Goal: Complete application form

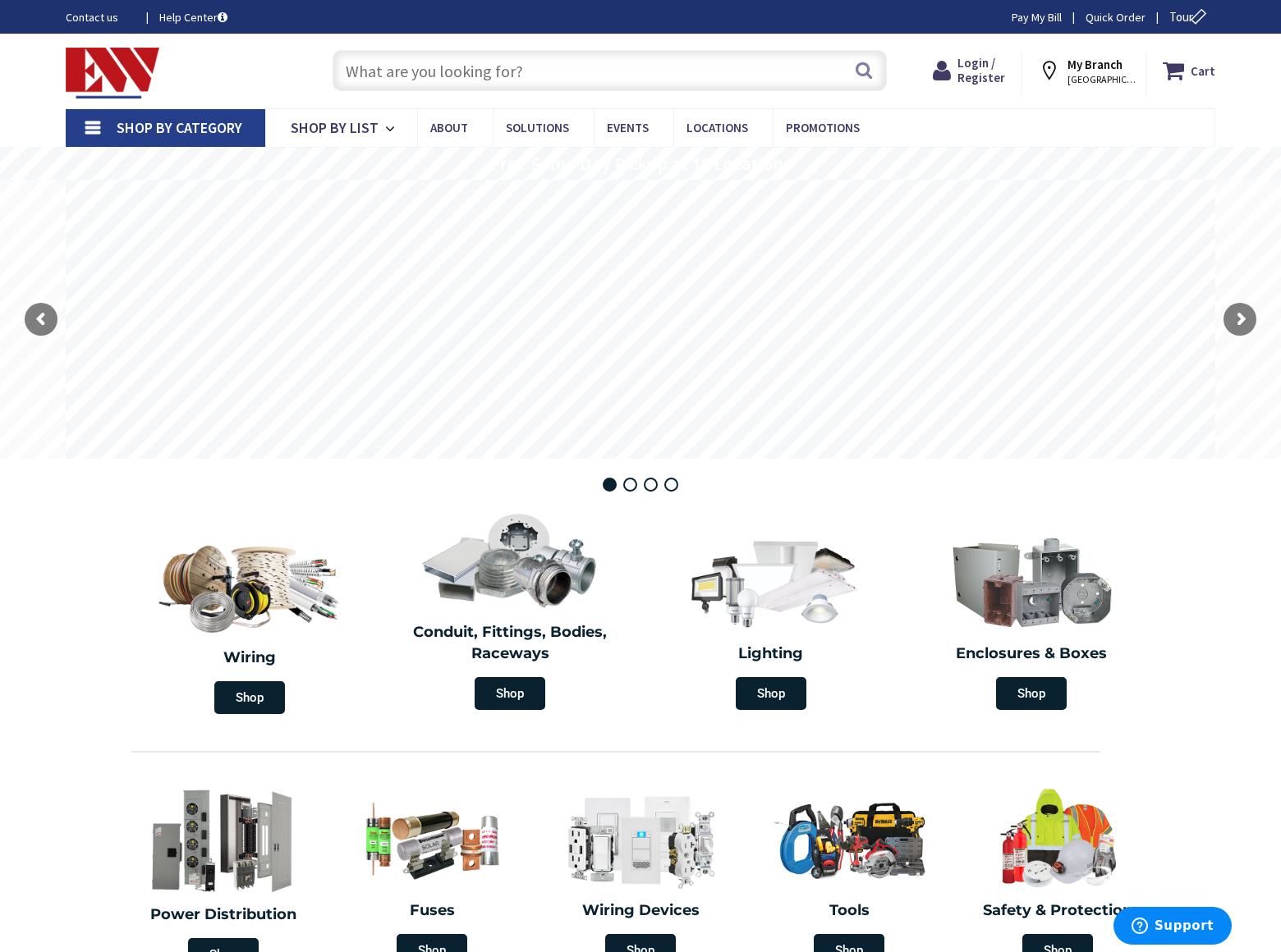
scroll to position [2085, 0]
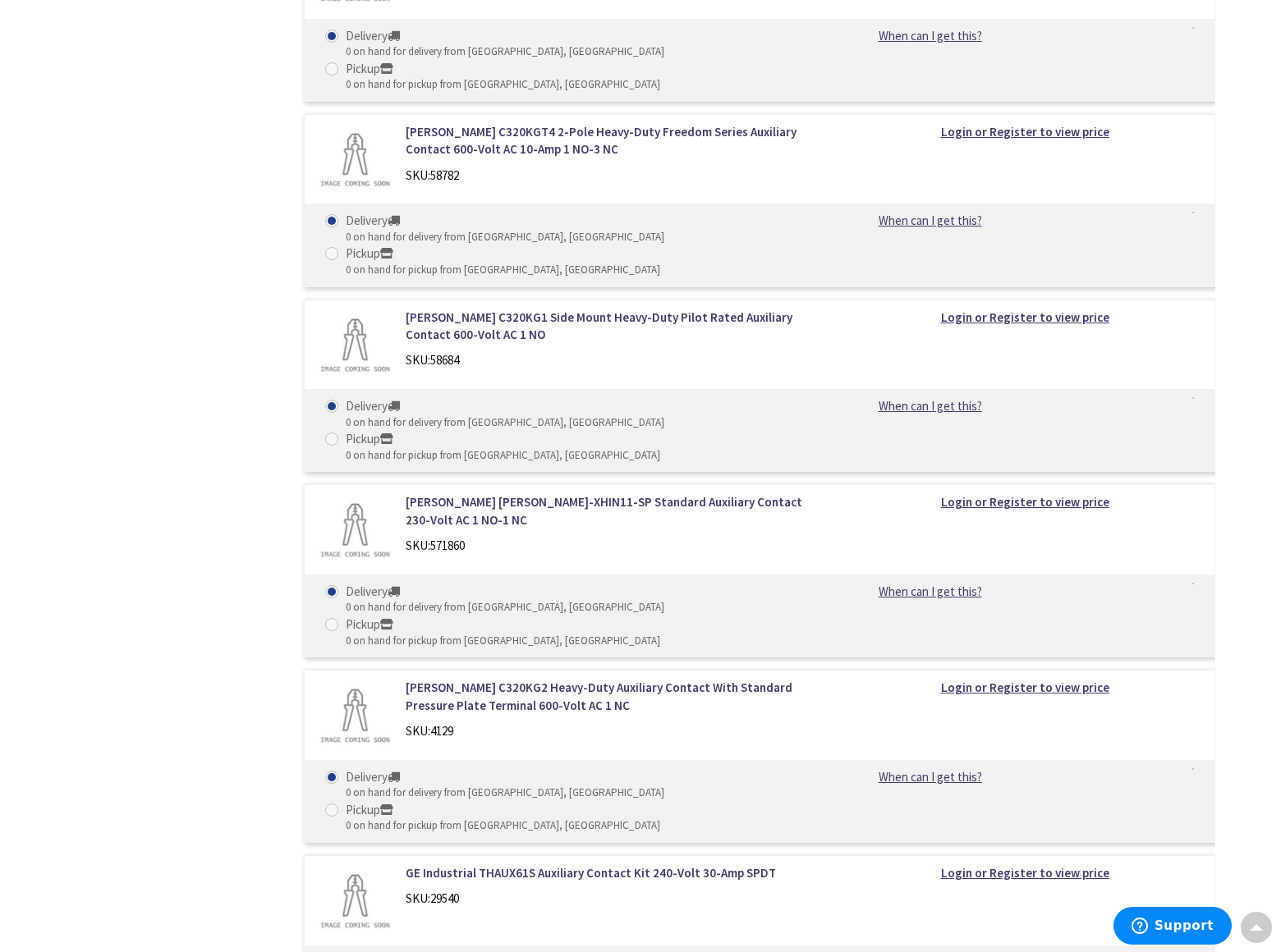
scroll to position [3386, 0]
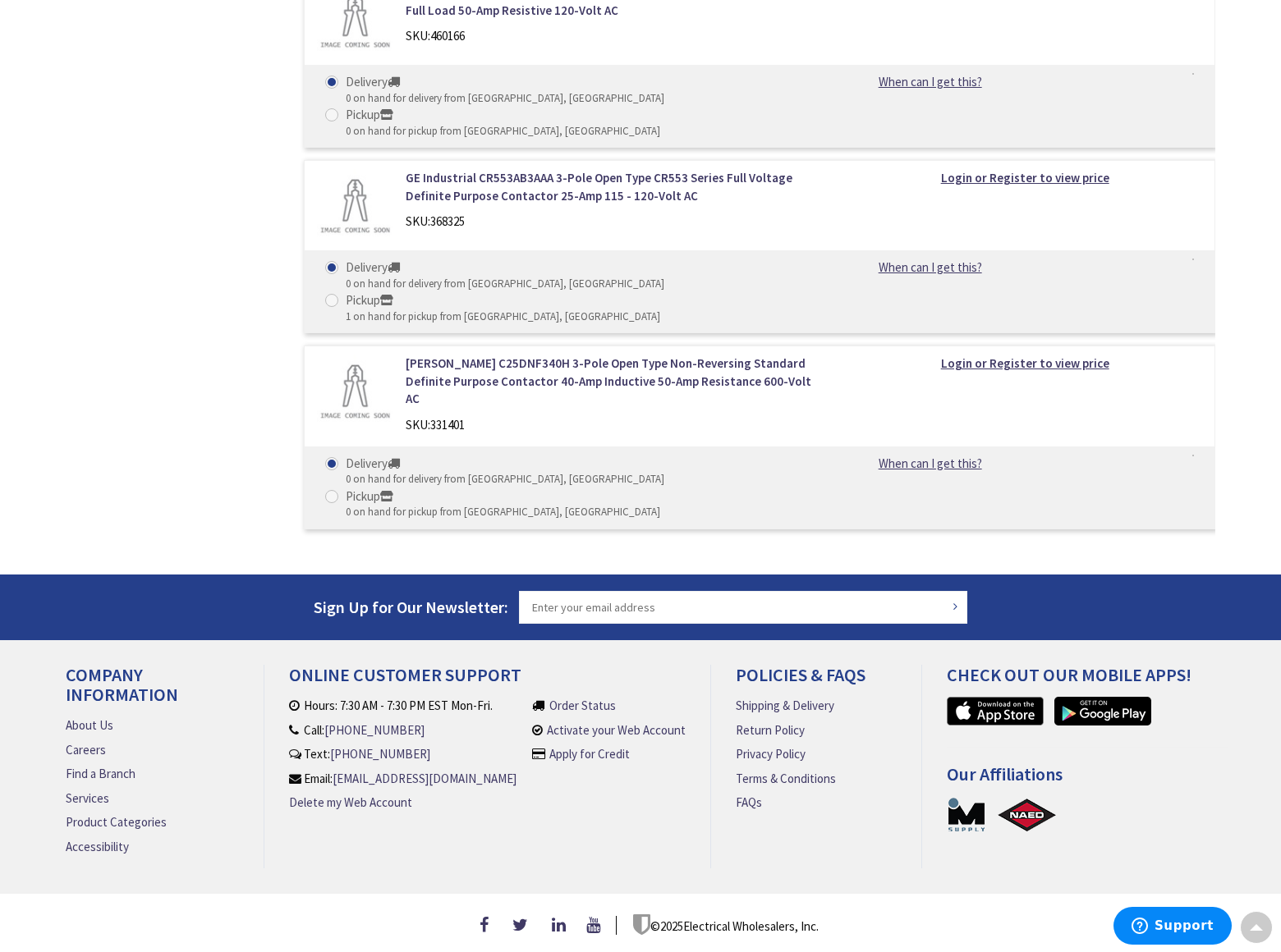
scroll to position [7262, 0]
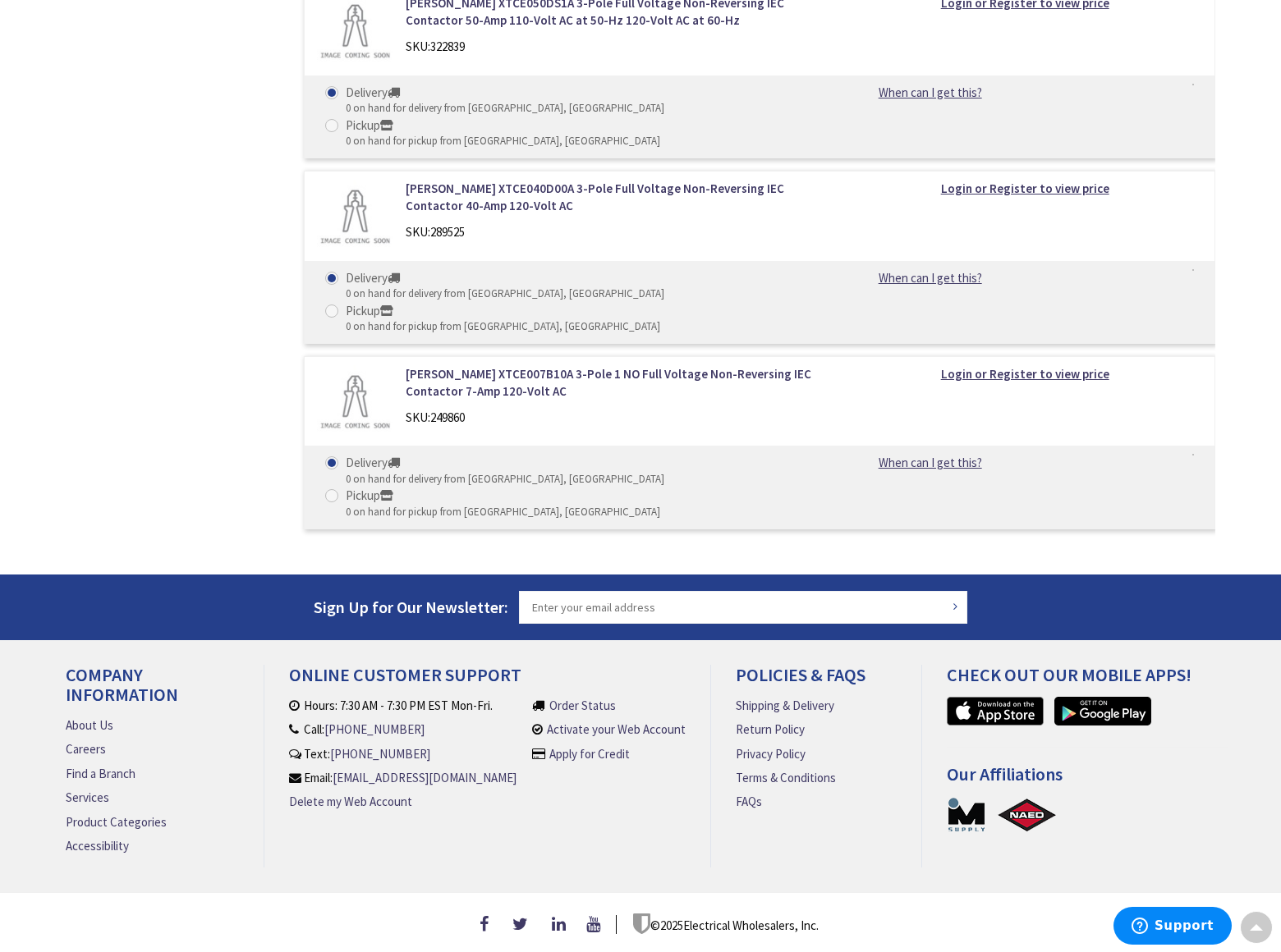
scroll to position [2482, 0]
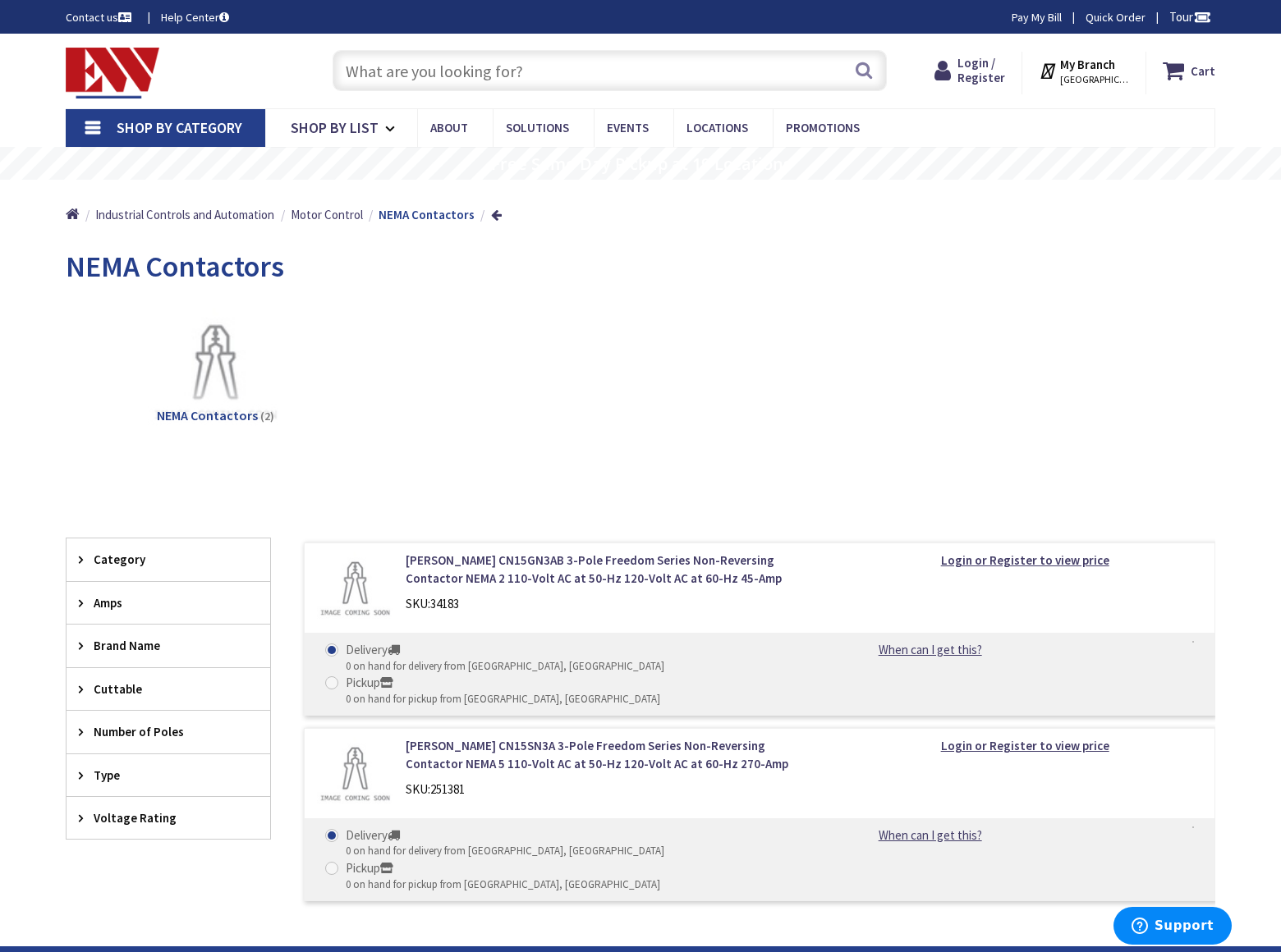
scroll to position [546, 0]
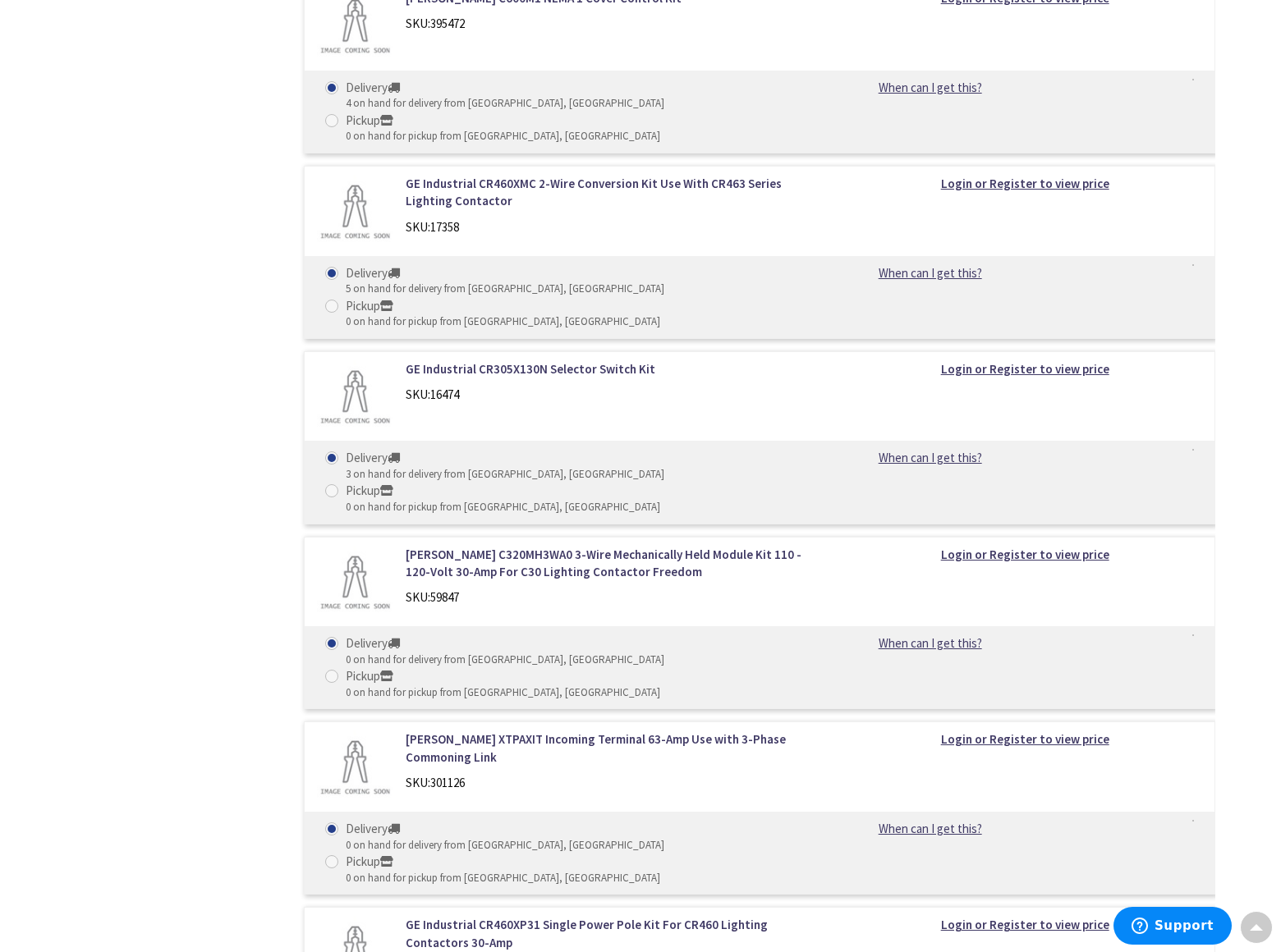
scroll to position [1655, 0]
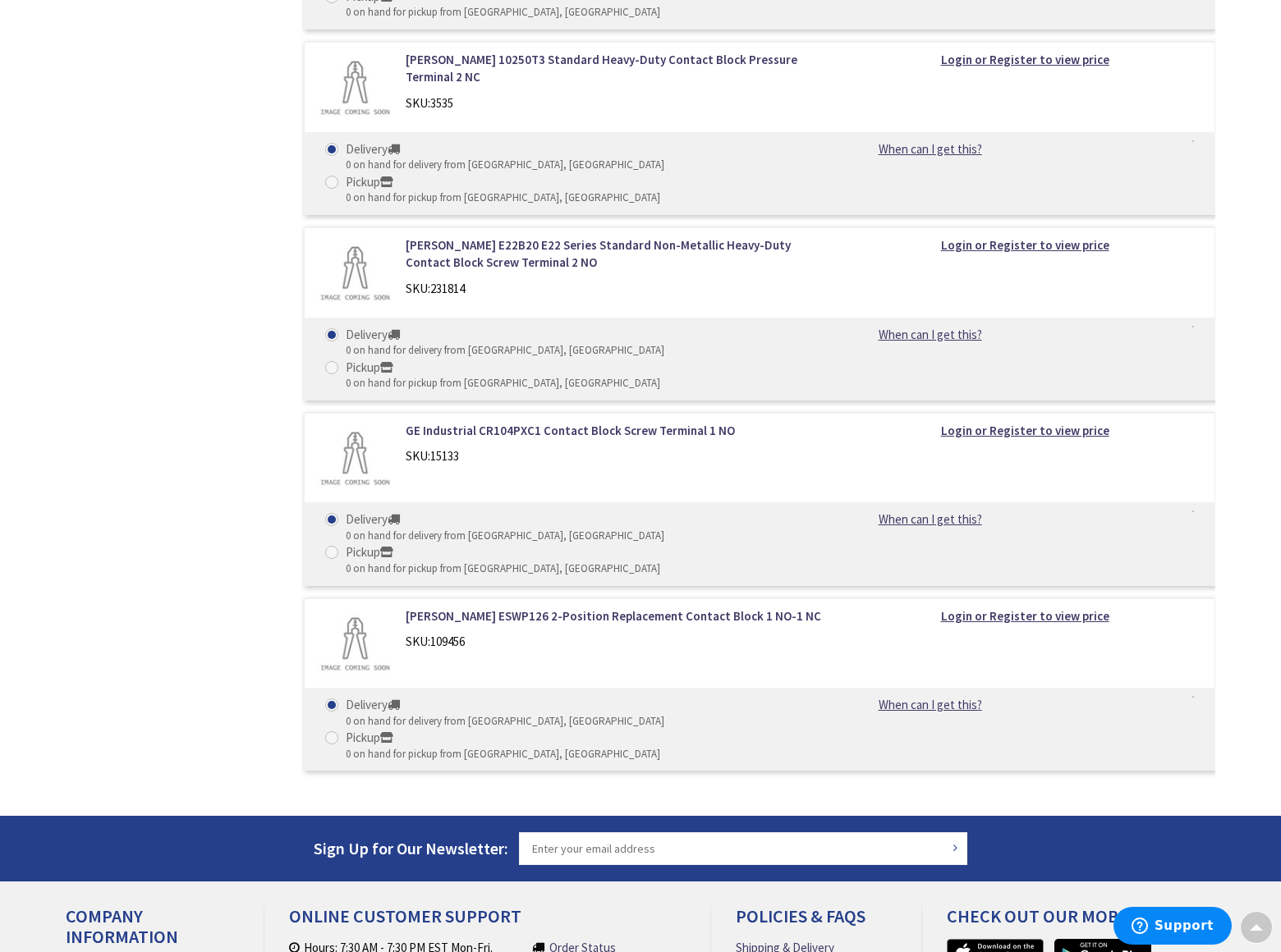
scroll to position [2365, 0]
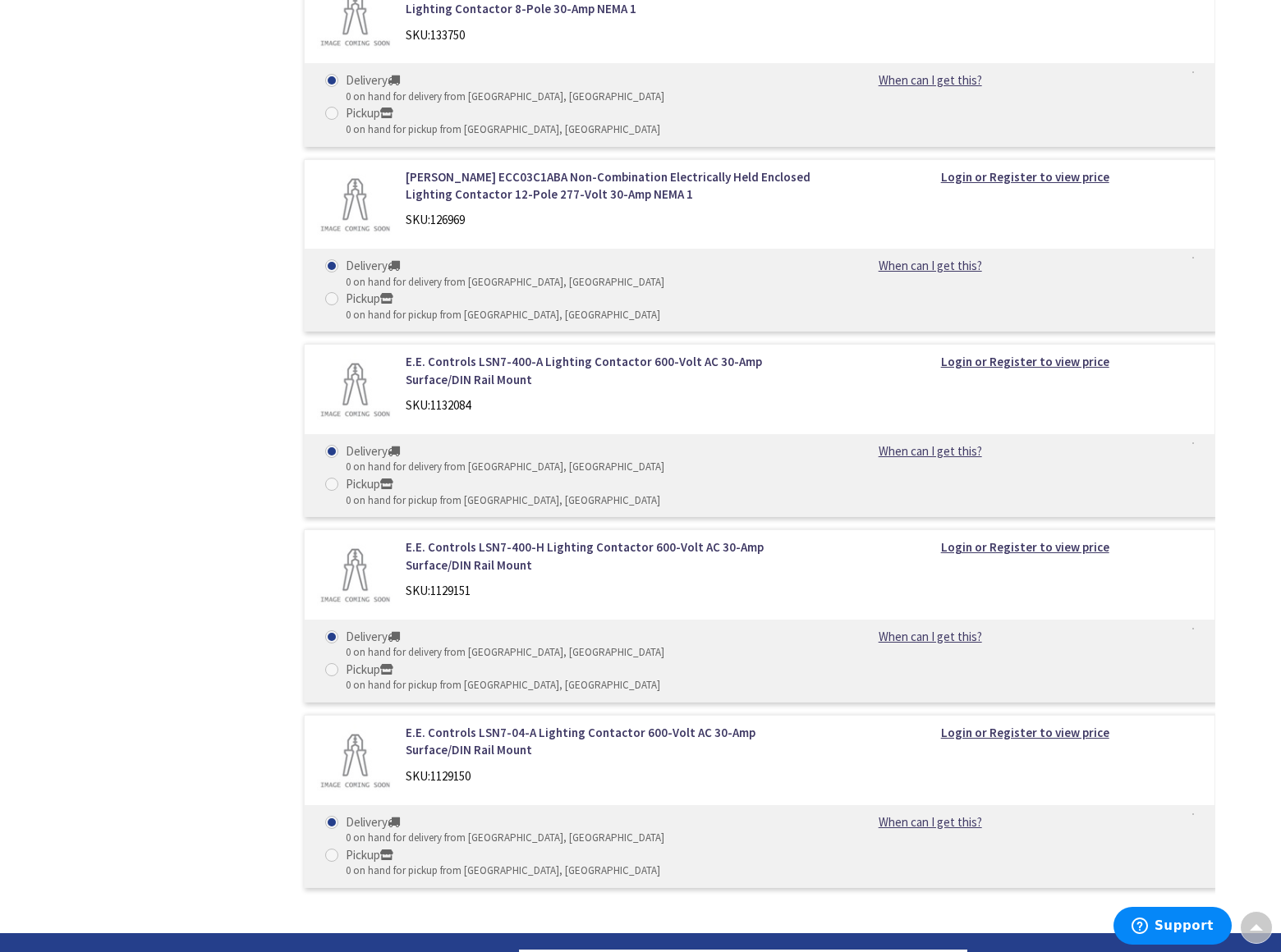
scroll to position [3649, 0]
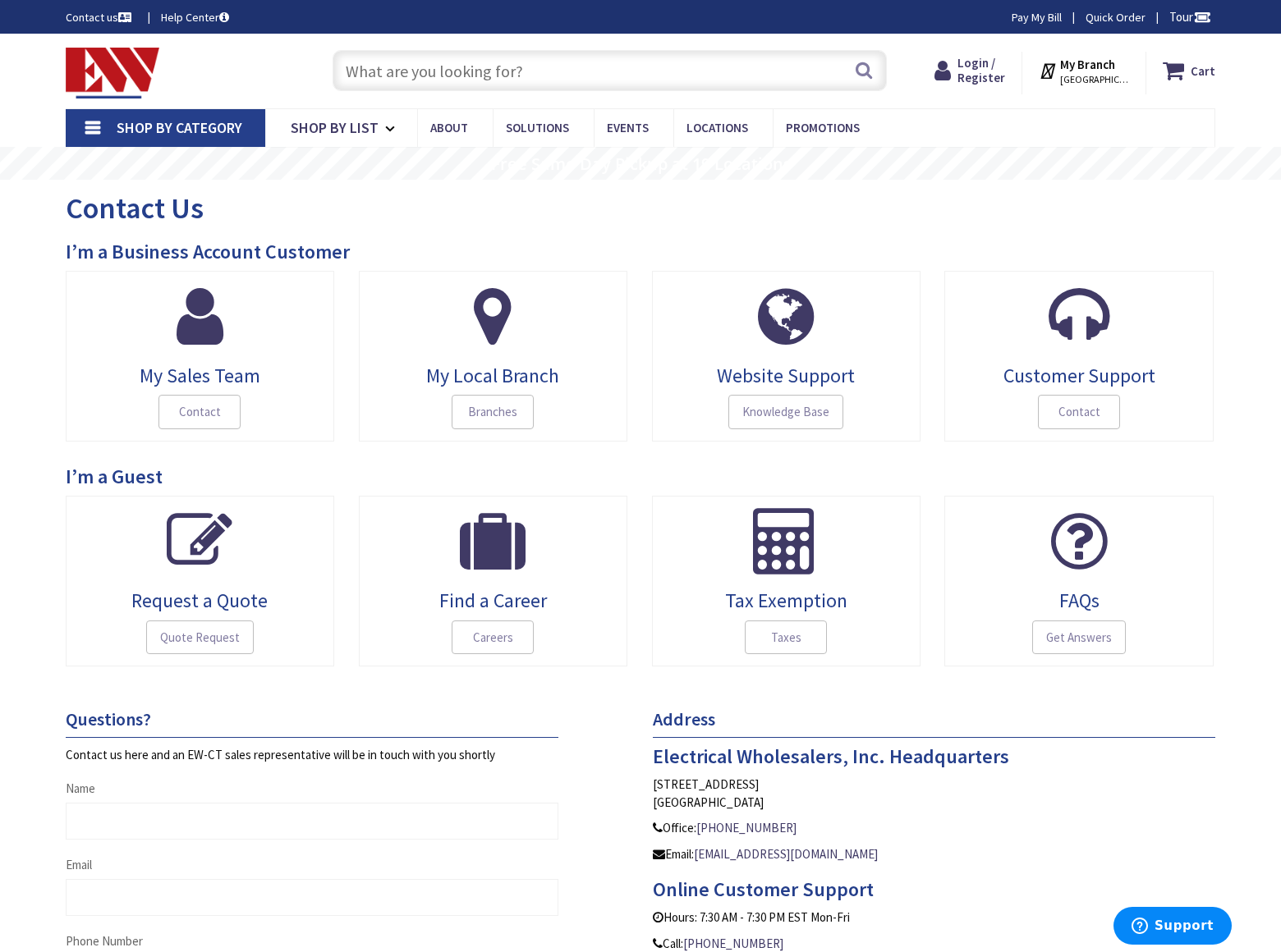
scroll to position [761, 0]
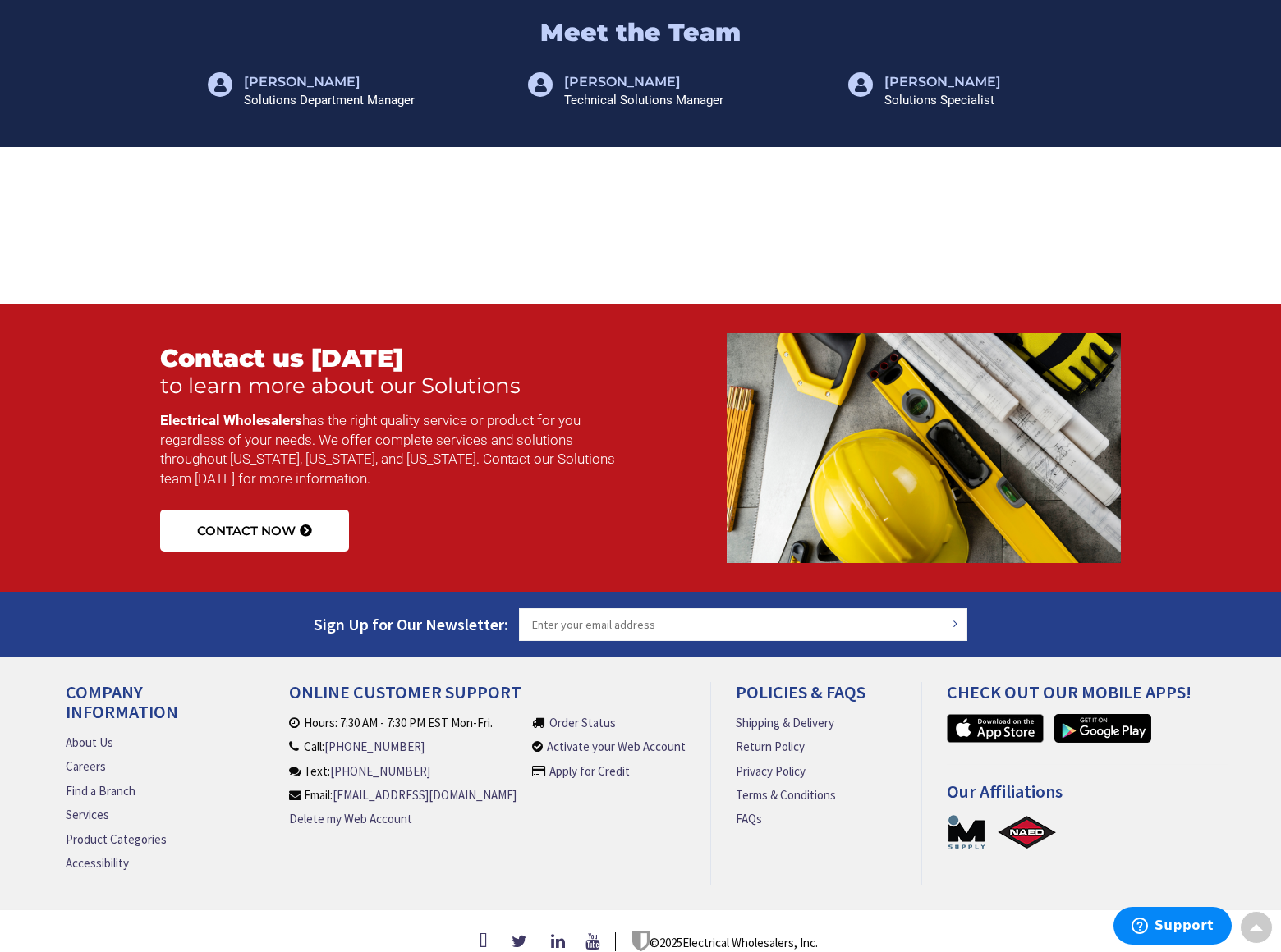
scroll to position [735, 0]
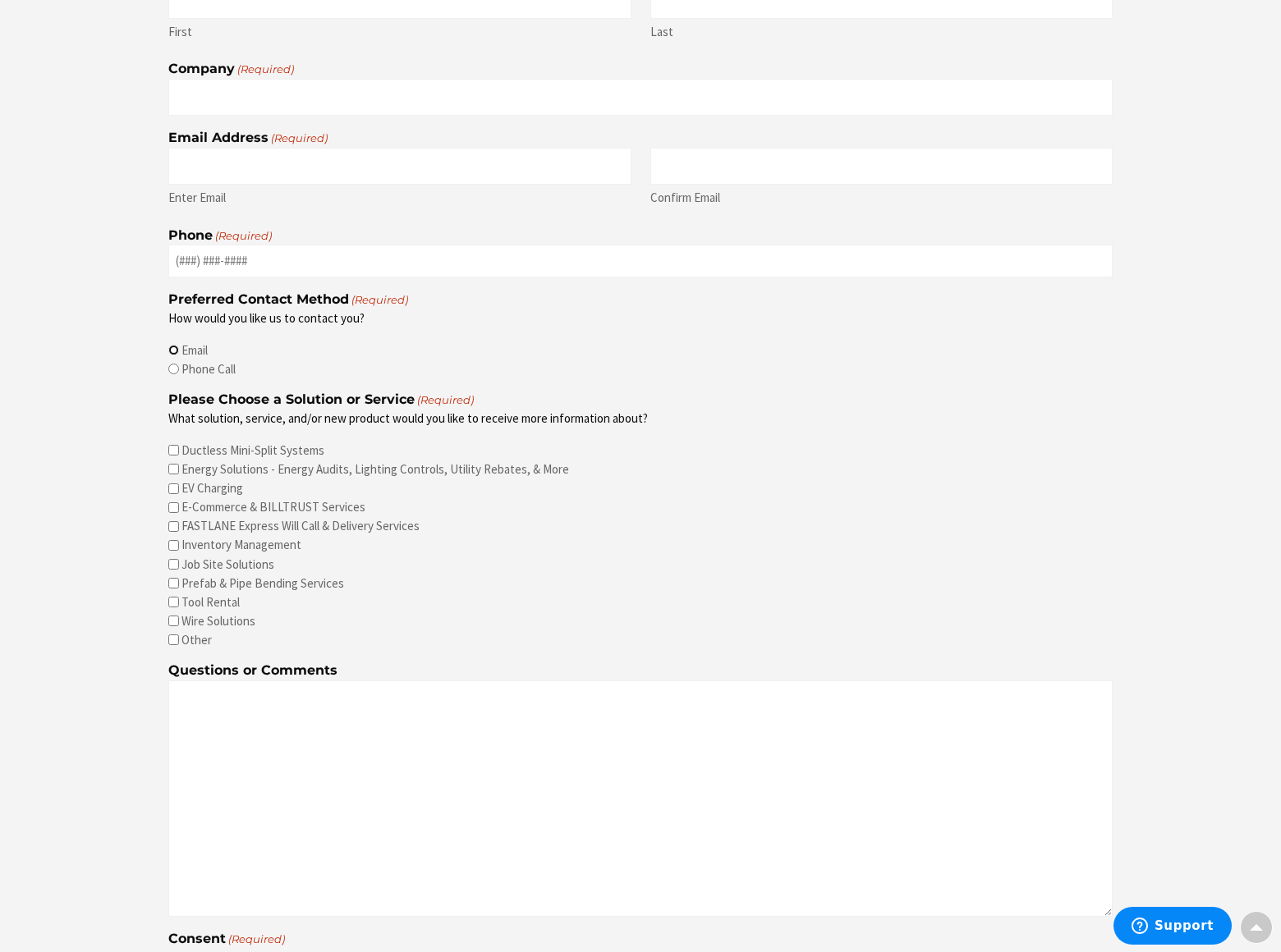
click at [174, 347] on input "Email" at bounding box center [174, 350] width 11 height 11
radio input "true"
click at [174, 366] on input "Phone Call" at bounding box center [174, 369] width 11 height 11
radio input "true"
click at [174, 447] on input "Ductless Mini-Split Systems" at bounding box center [174, 451] width 11 height 11
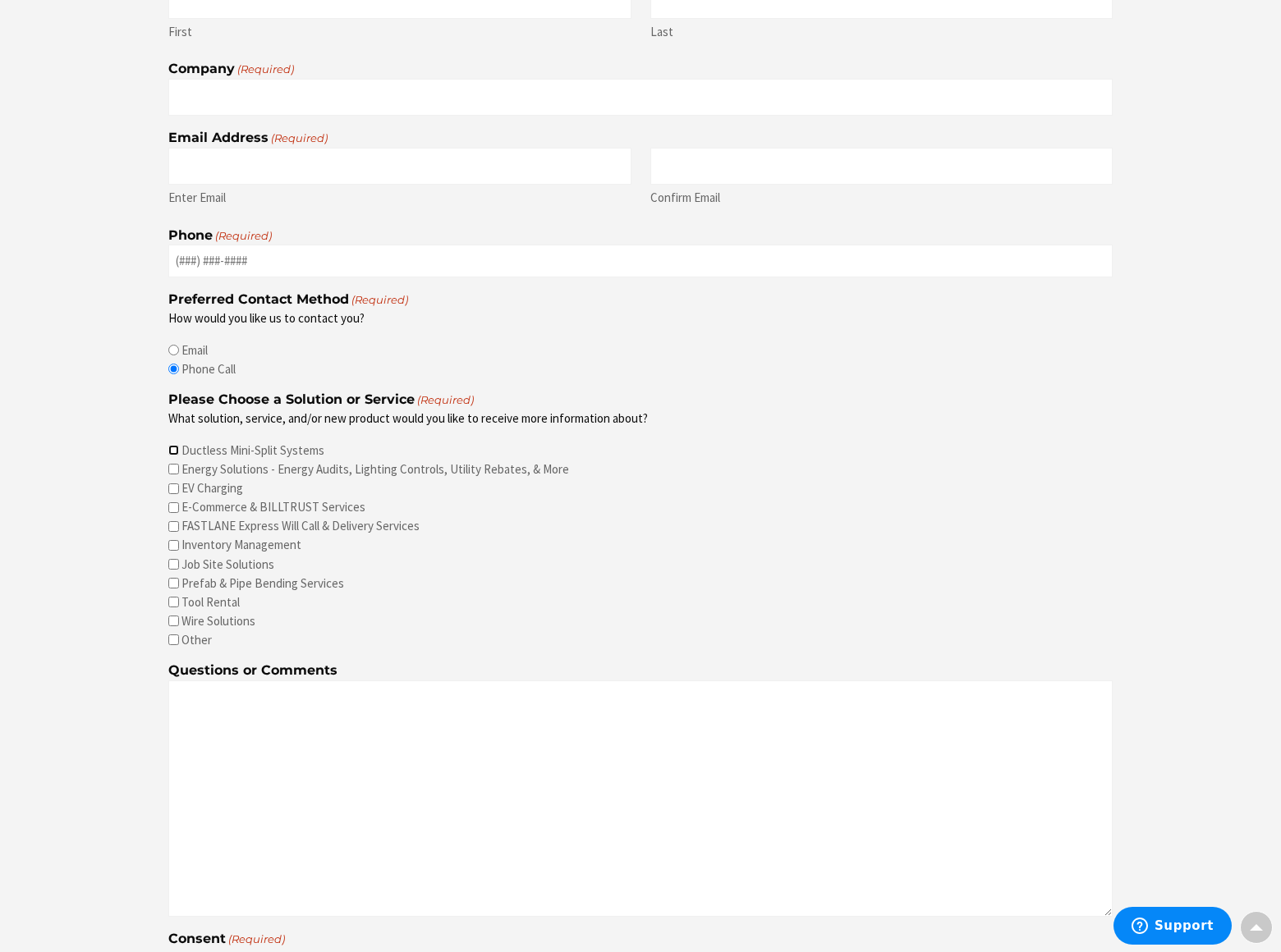
checkbox input "true"
click at [174, 466] on input "Energy Solutions - Energy Audits, Lighting Controls, Utility Rebates, & More" at bounding box center [174, 469] width 11 height 11
checkbox input "true"
click at [174, 486] on input "EV Charging" at bounding box center [174, 489] width 11 height 11
checkbox input "true"
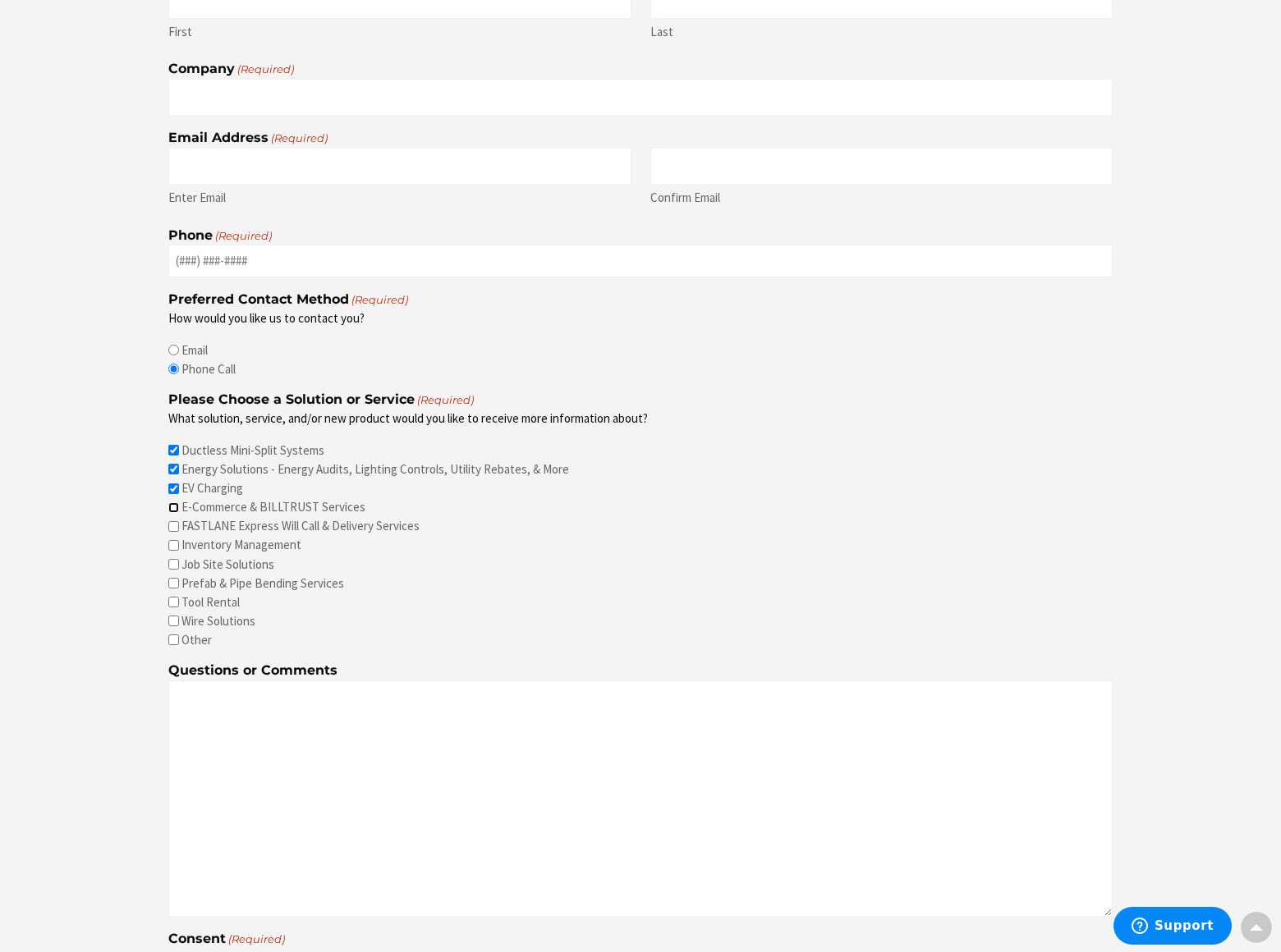
click at [174, 505] on input "E-Commerce & BILLTRUST Services" at bounding box center [174, 508] width 11 height 11
checkbox input "true"
click at [174, 524] on input "FASTLANE Express Will Call & Delivery Services" at bounding box center [174, 526] width 11 height 11
checkbox input "true"
click at [174, 543] on input "Inventory Management" at bounding box center [174, 546] width 11 height 11
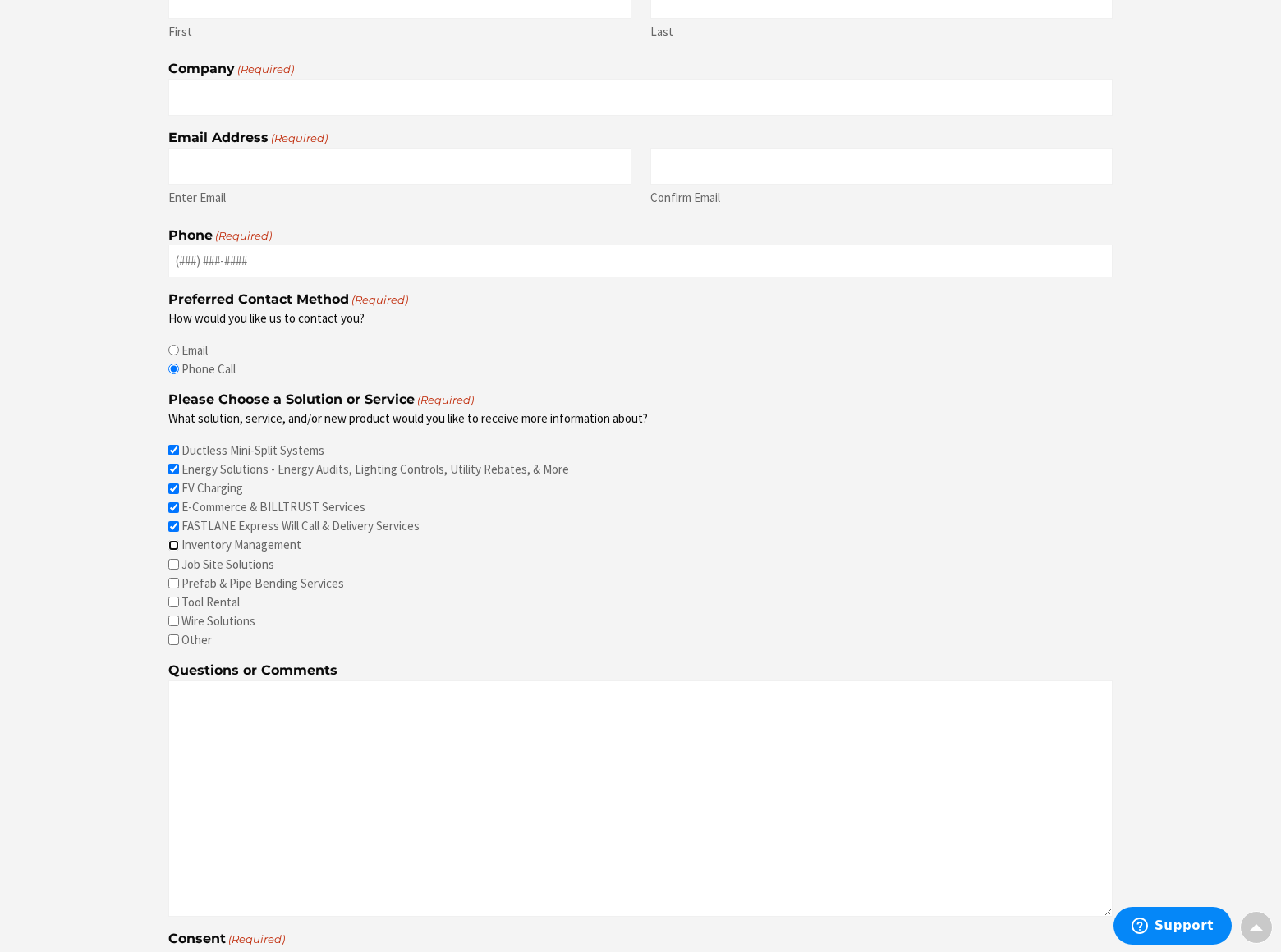
checkbox input "true"
click at [174, 561] on input "Job Site Solutions" at bounding box center [174, 564] width 11 height 11
checkbox input "true"
click at [174, 580] on input "Prefab & Pipe Bending Services" at bounding box center [174, 584] width 11 height 11
checkbox input "true"
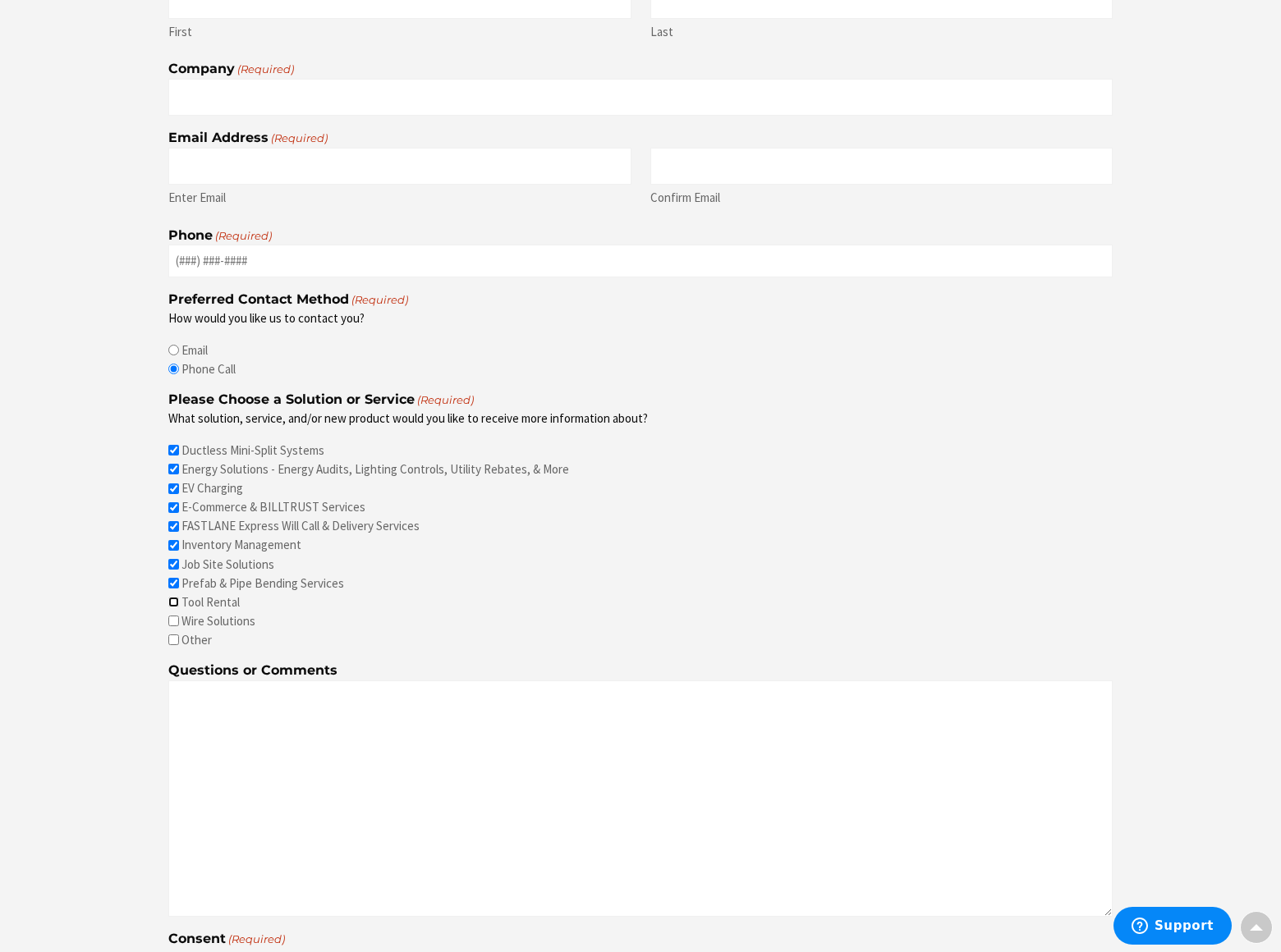
click at [174, 599] on input "Tool Rental" at bounding box center [174, 602] width 11 height 11
checkbox input "true"
click at [174, 618] on input "Wire Solutions" at bounding box center [174, 621] width 11 height 11
checkbox input "true"
click at [174, 637] on input "Other" at bounding box center [174, 640] width 11 height 11
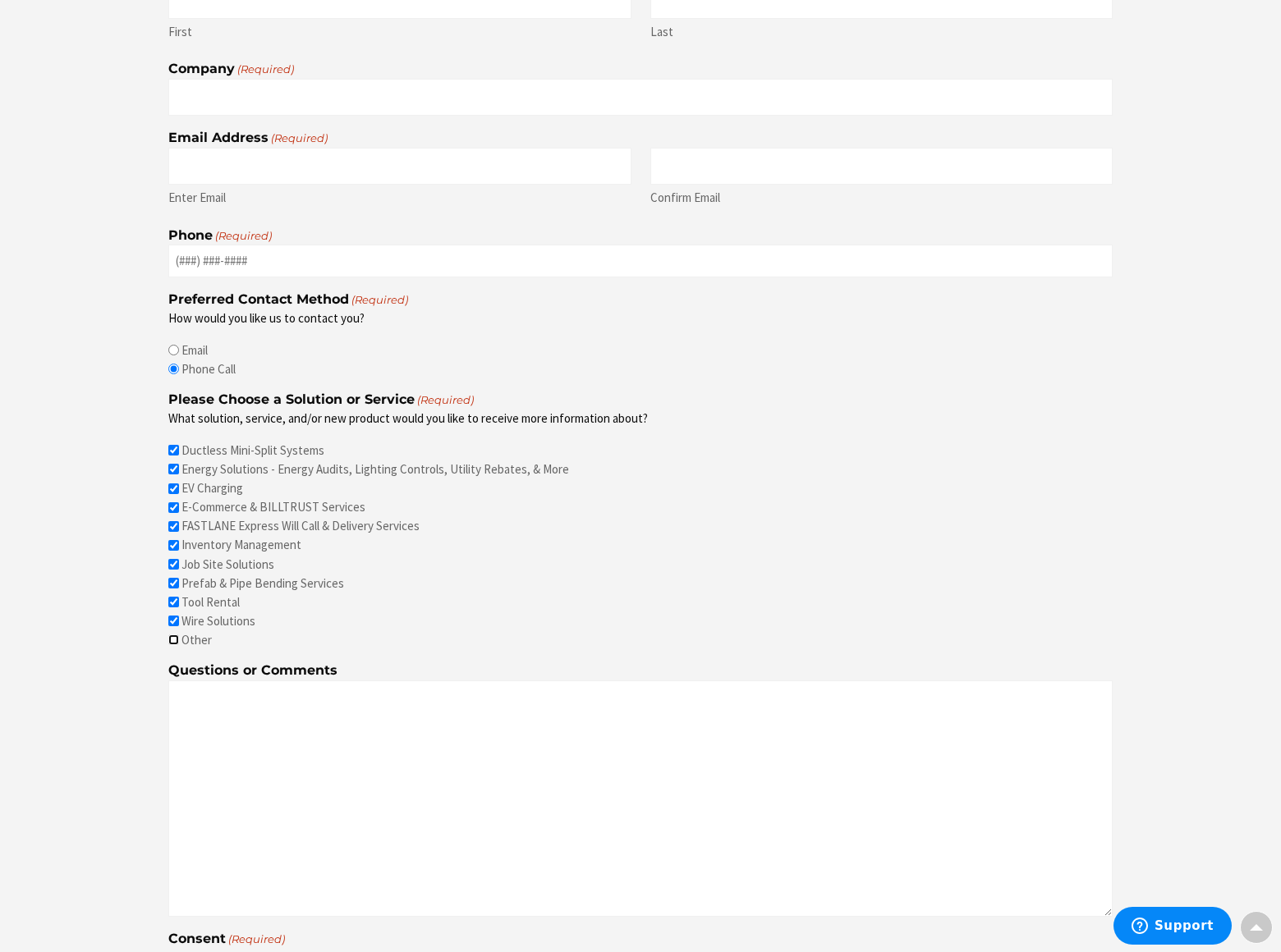
checkbox input "true"
click at [174, 951] on input "I agree to provide accurate data and be contacted by a Solutions Team member." at bounding box center [174, 958] width 11 height 11
checkbox input "true"
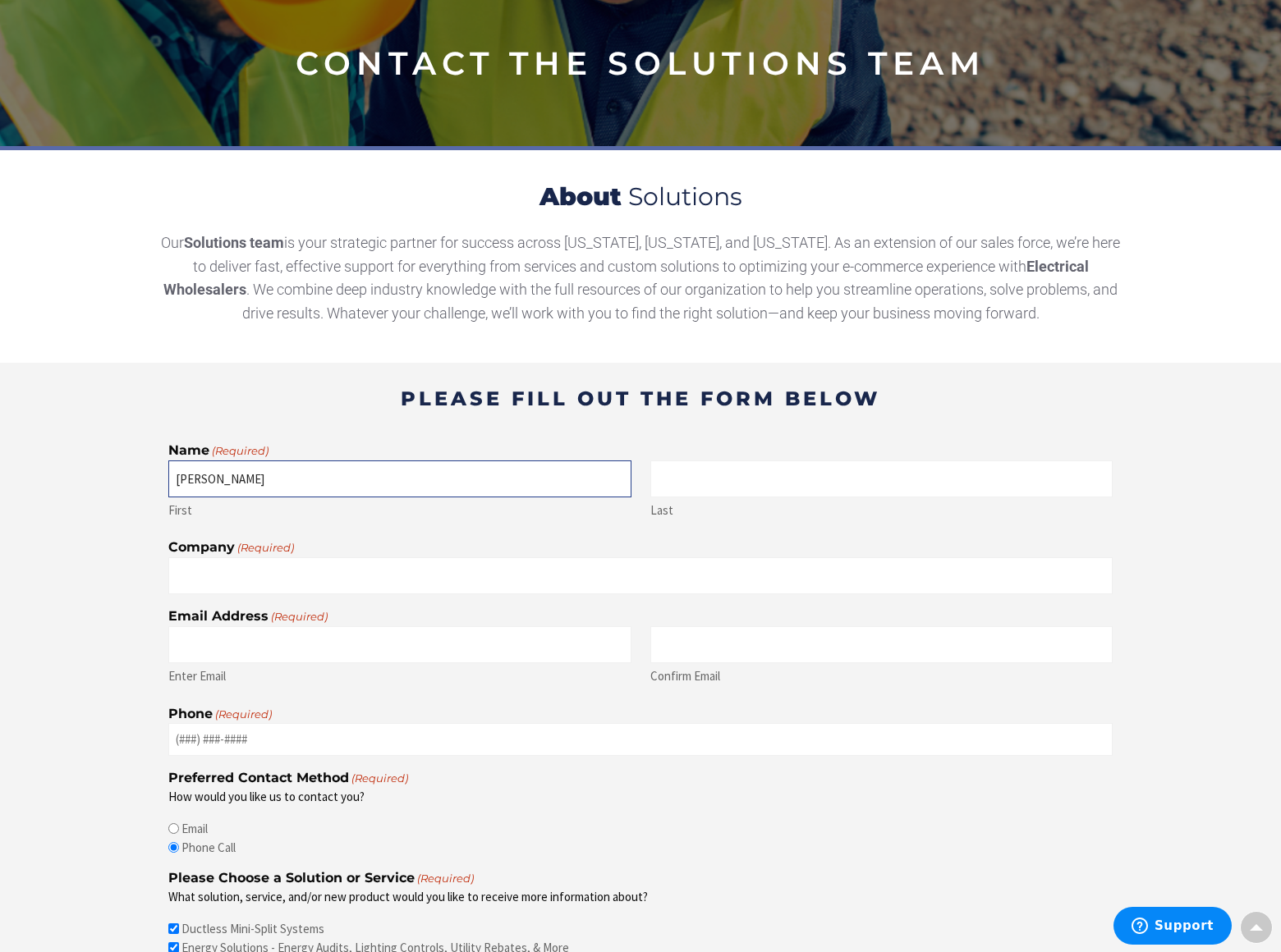
type input "[PERSON_NAME]"
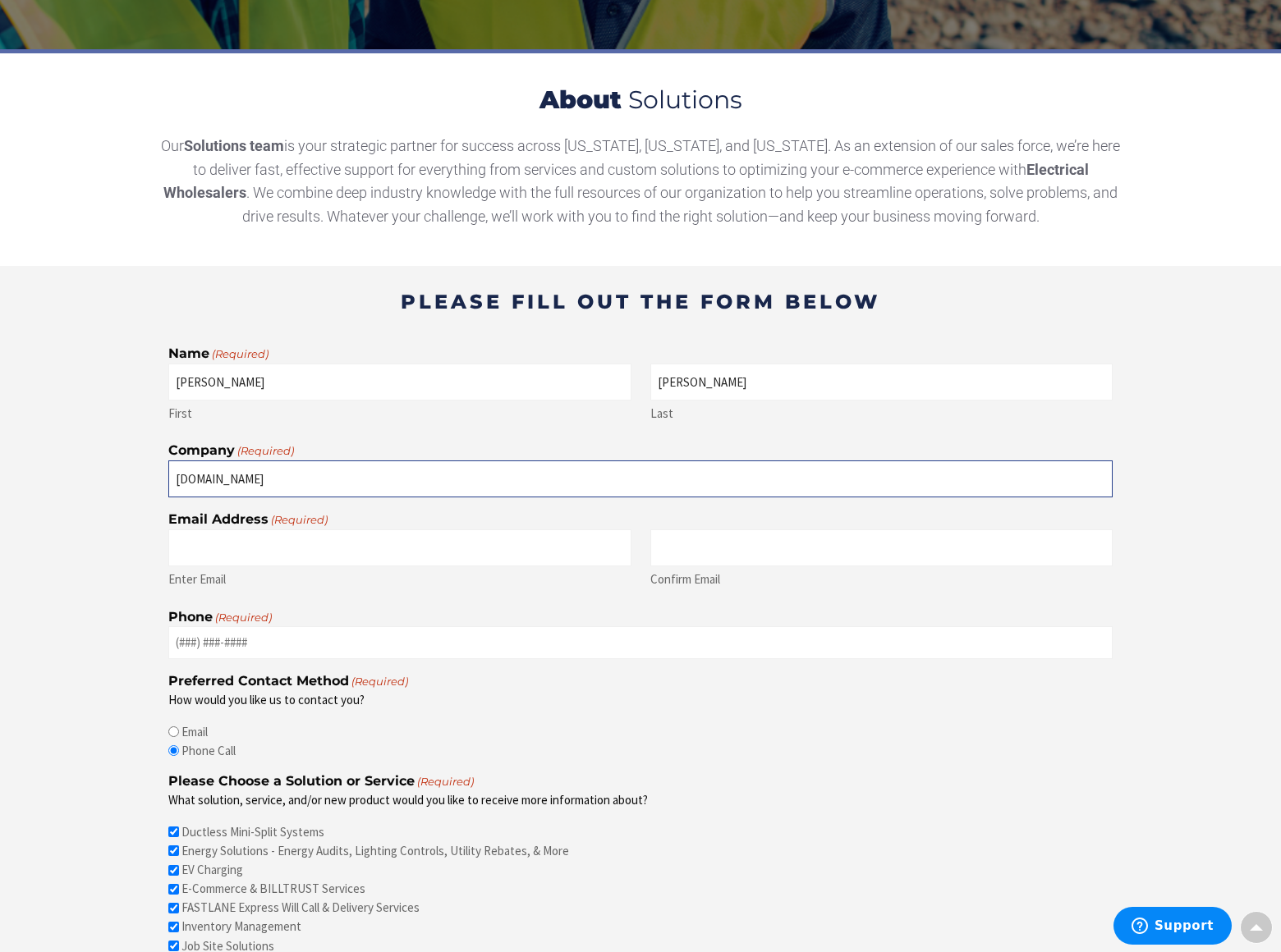
type input "[DOMAIN_NAME]"
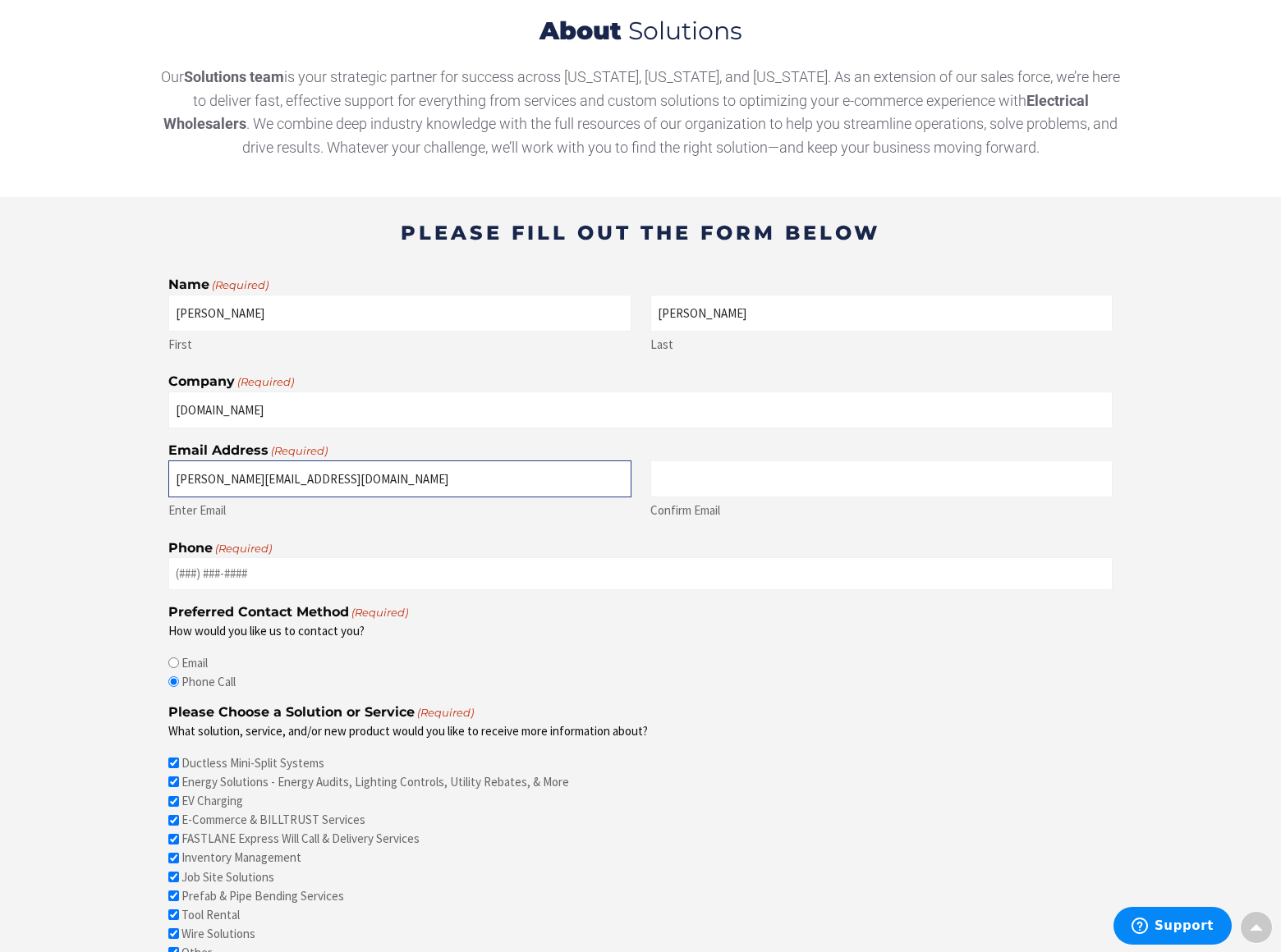
type input "[PERSON_NAME][EMAIL_ADDRESS][DOMAIN_NAME]"
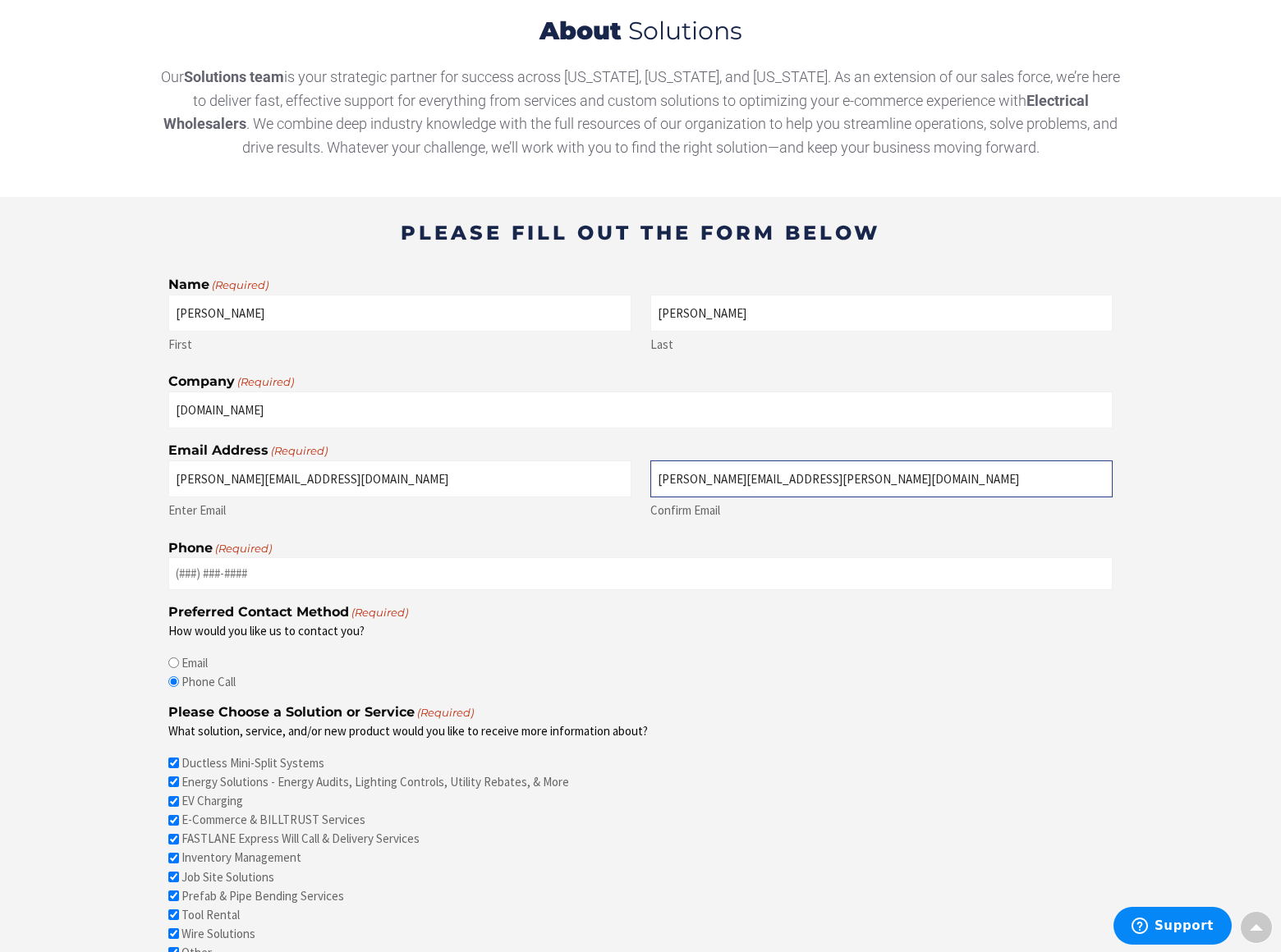
type input "[PERSON_NAME][EMAIL_ADDRESS][PERSON_NAME][DOMAIN_NAME]"
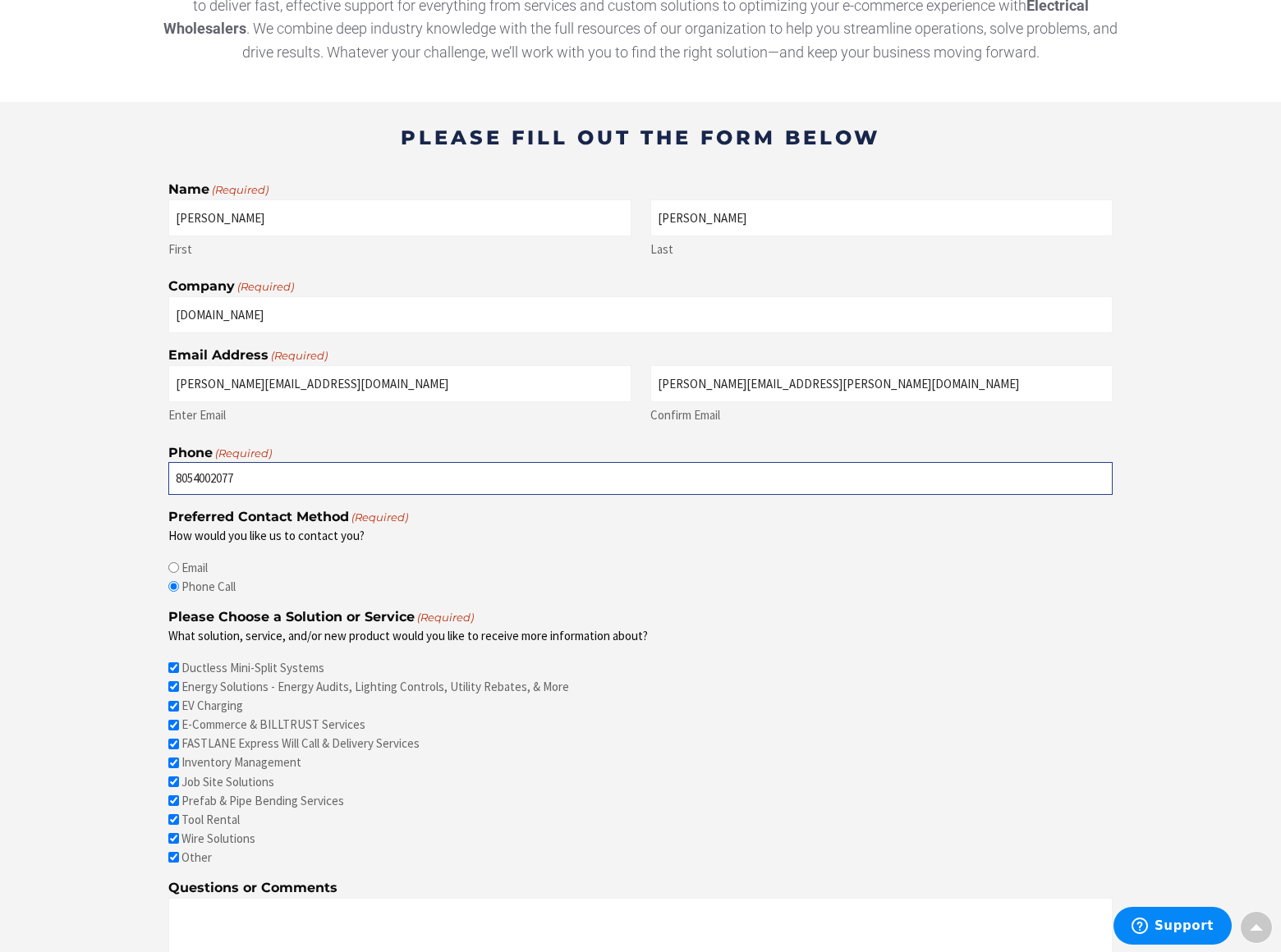
type input "8054002077"
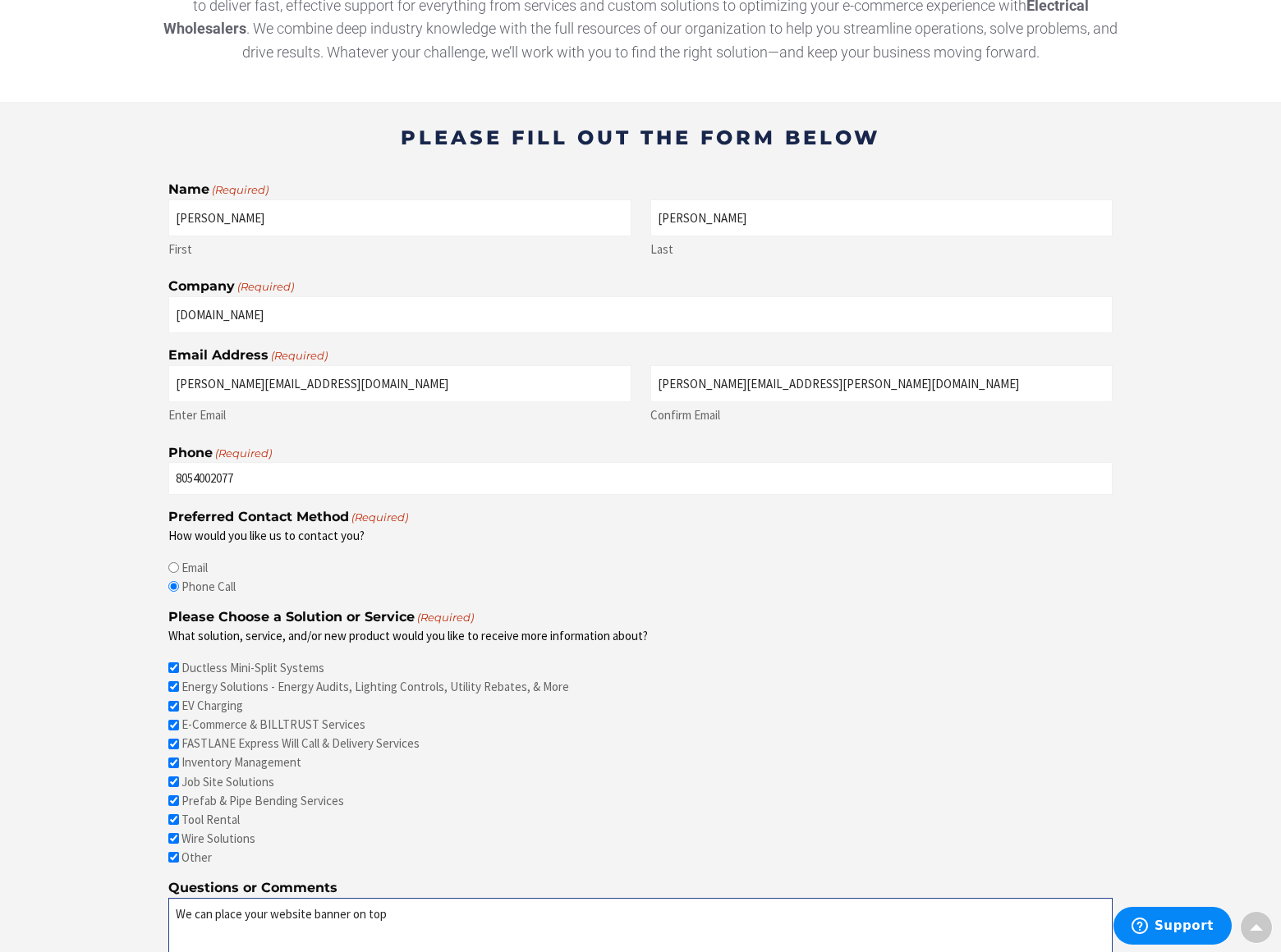
scroll to position [1054, 0]
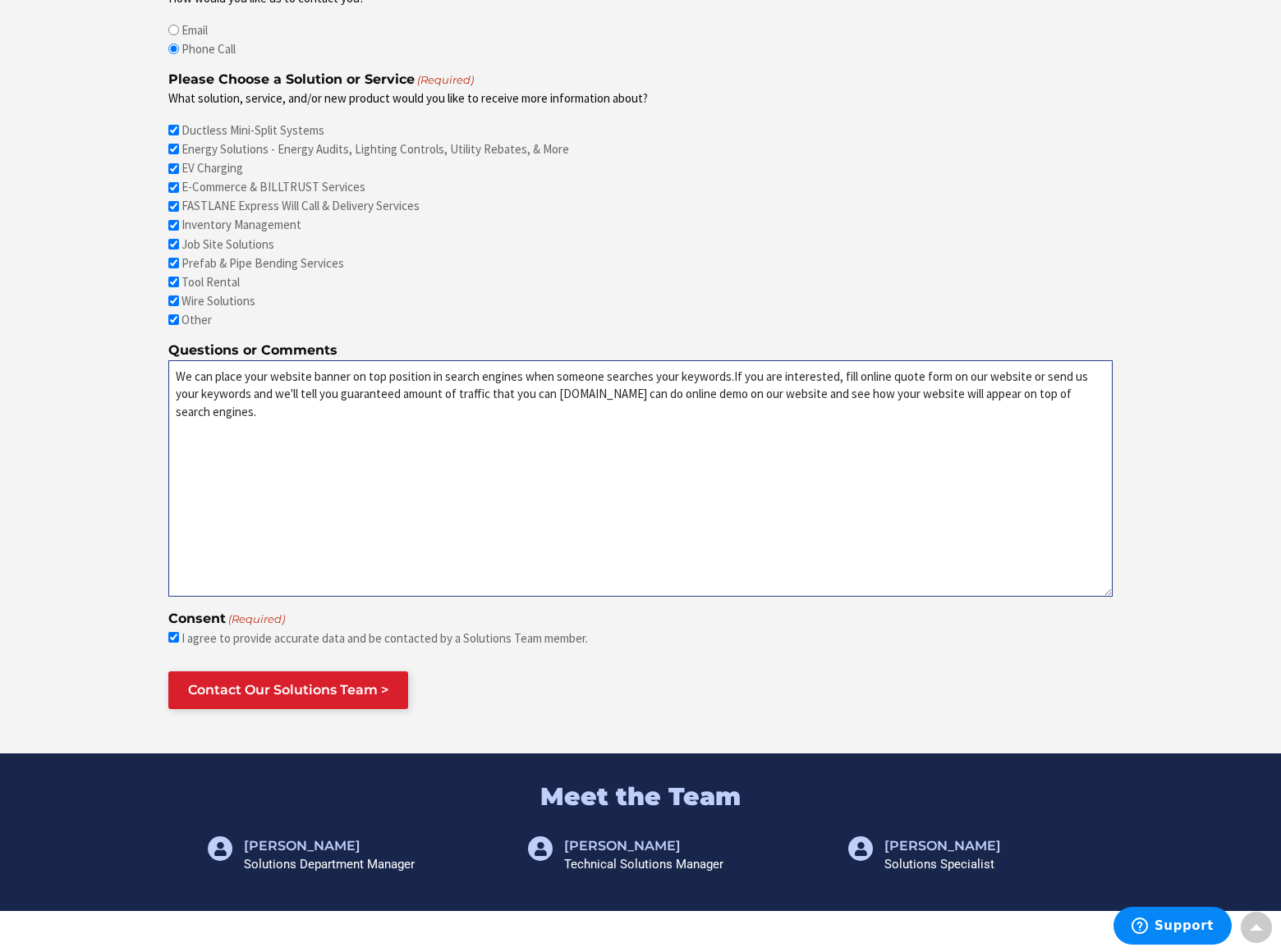
type textarea "We can place your website banner on top position in search engines when someone…"
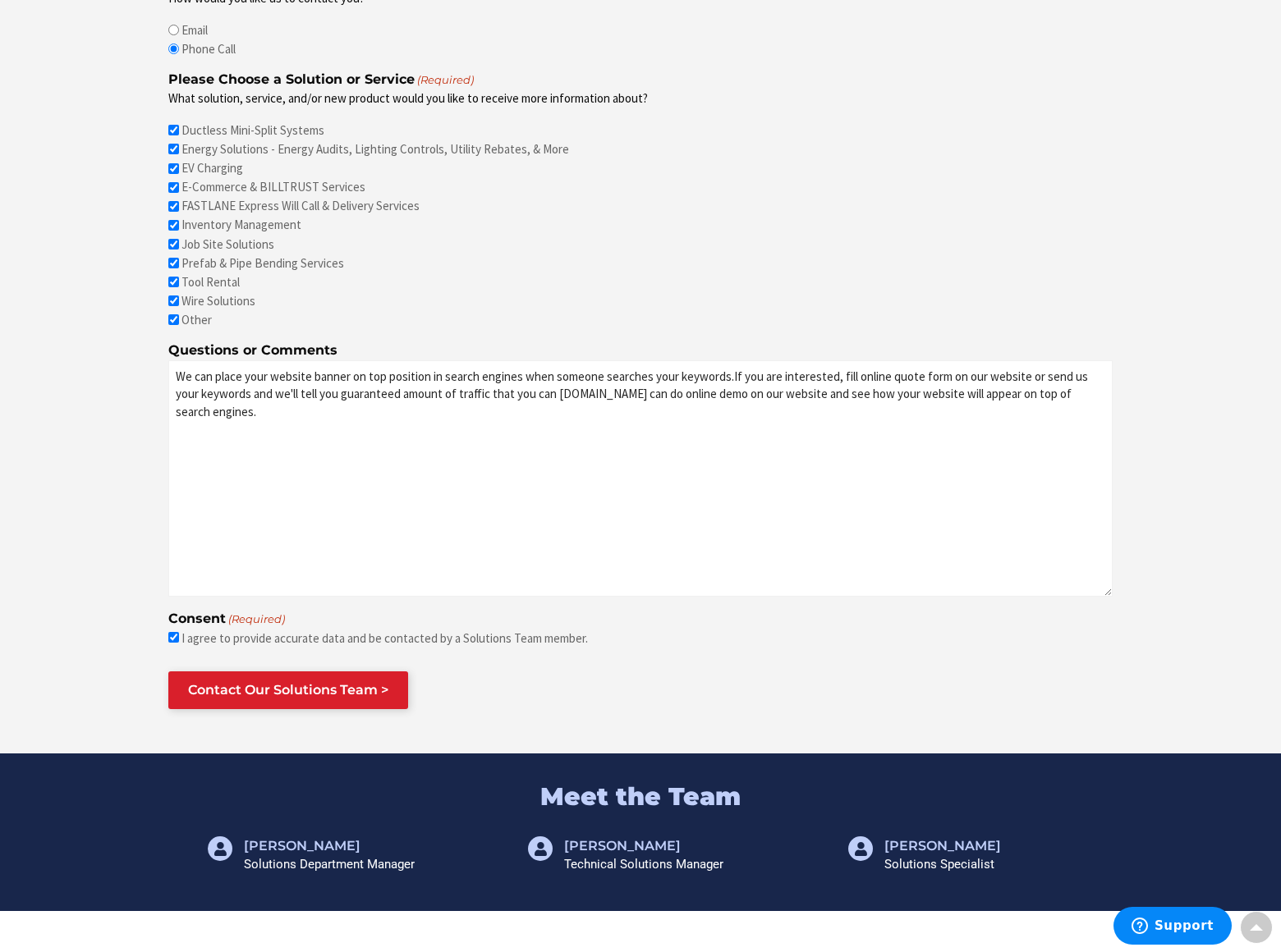
click at [288, 688] on input "Contact Our Solutions Team >" at bounding box center [288, 690] width 240 height 38
